Goal: Go to known website: Go to known website

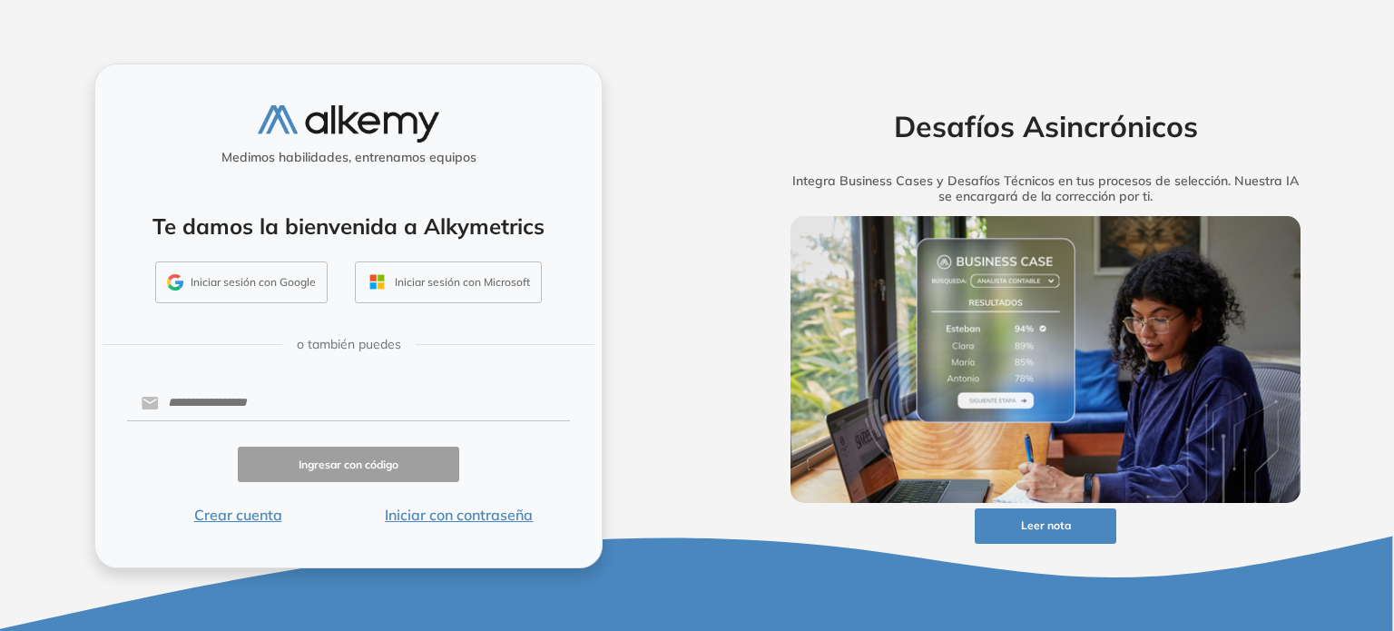
click at [238, 297] on button "Iniciar sesión con Google" at bounding box center [241, 282] width 172 height 42
